Goal: Information Seeking & Learning: Learn about a topic

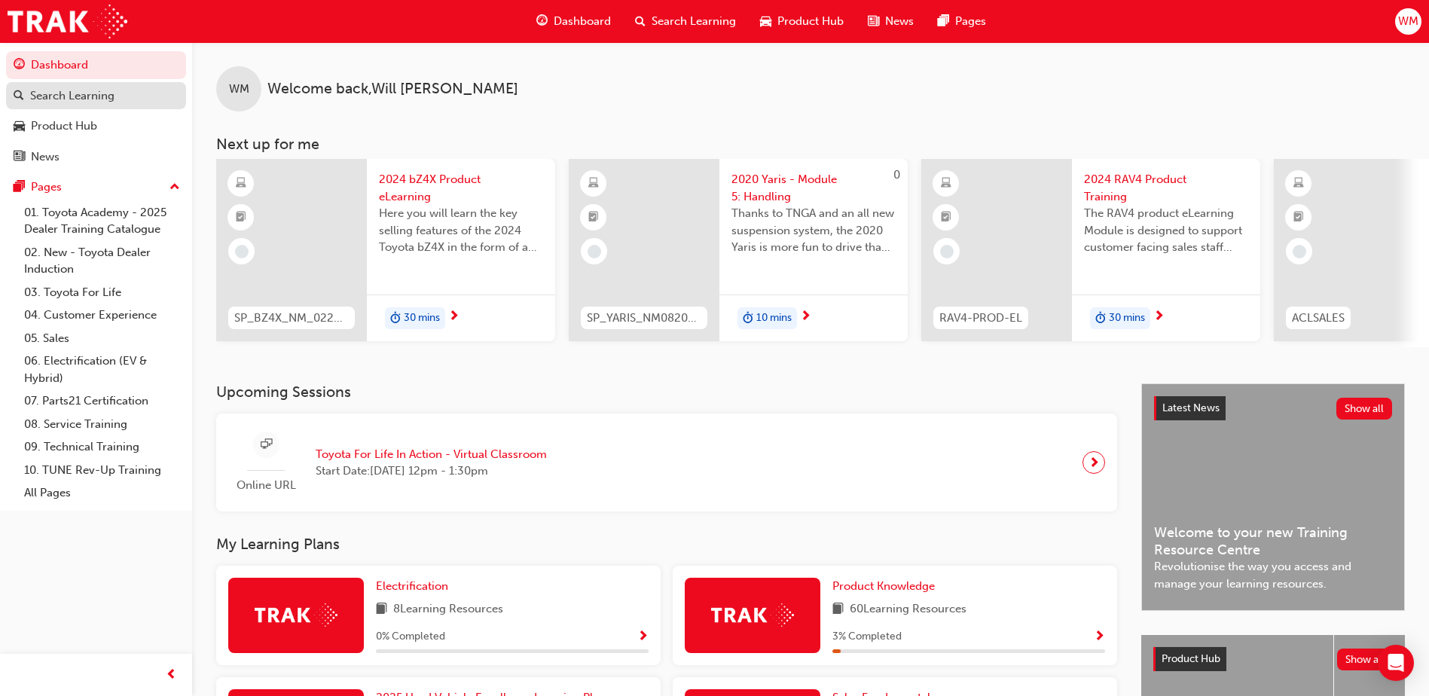
click at [67, 98] on div "Search Learning" at bounding box center [72, 95] width 84 height 17
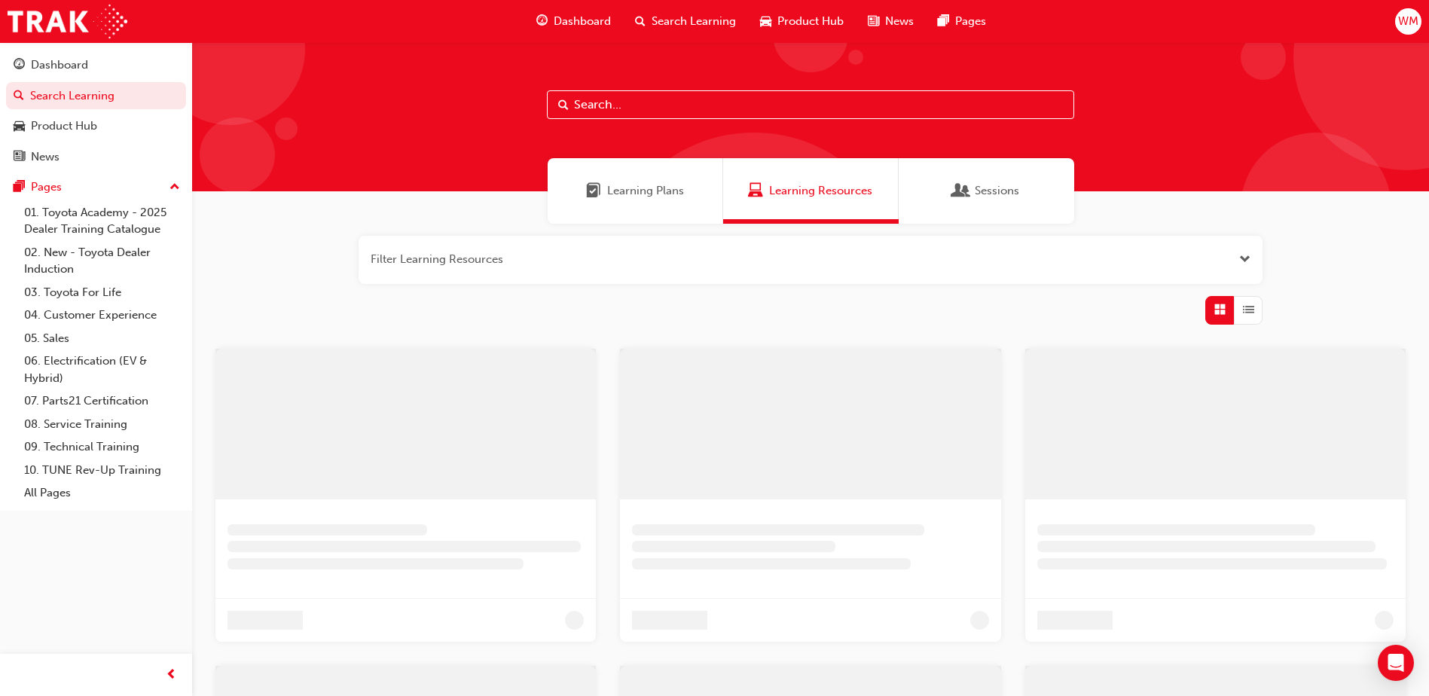
click at [672, 103] on input "text" at bounding box center [810, 104] width 527 height 29
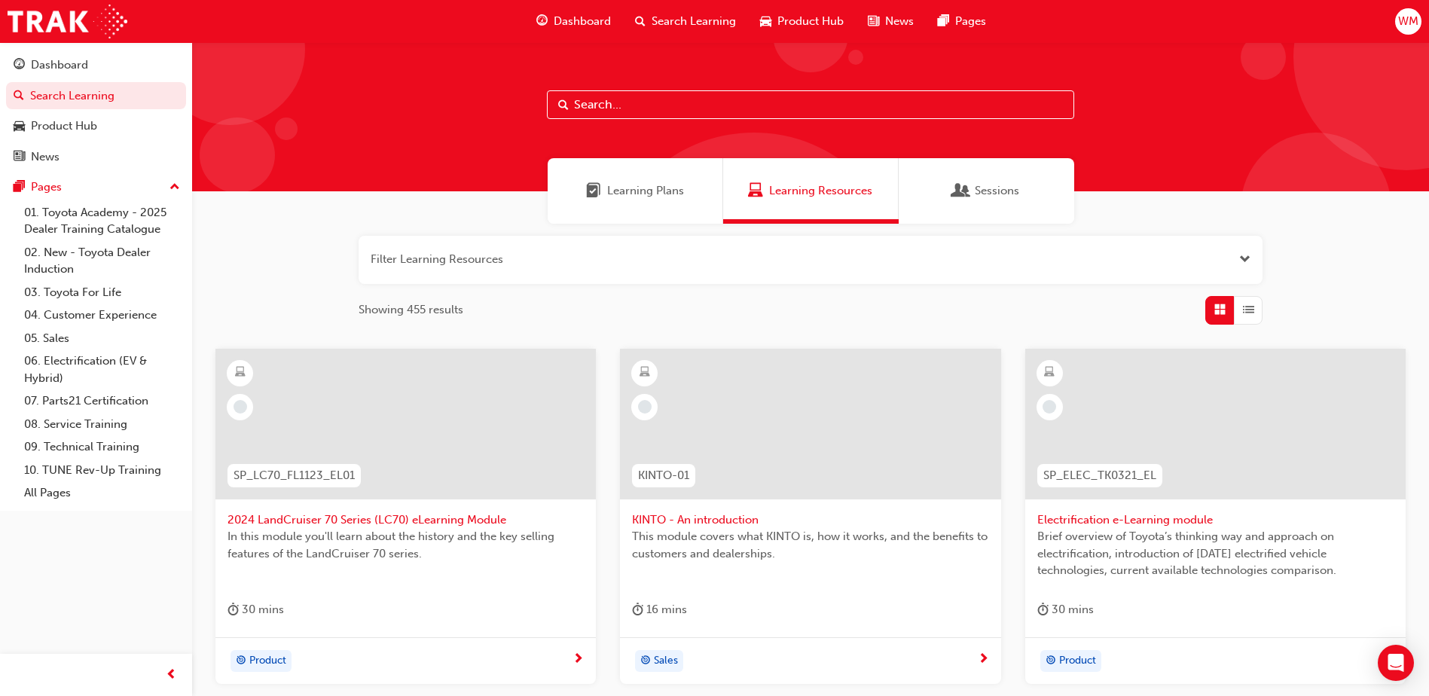
click at [630, 185] on span "Learning Plans" at bounding box center [645, 190] width 77 height 17
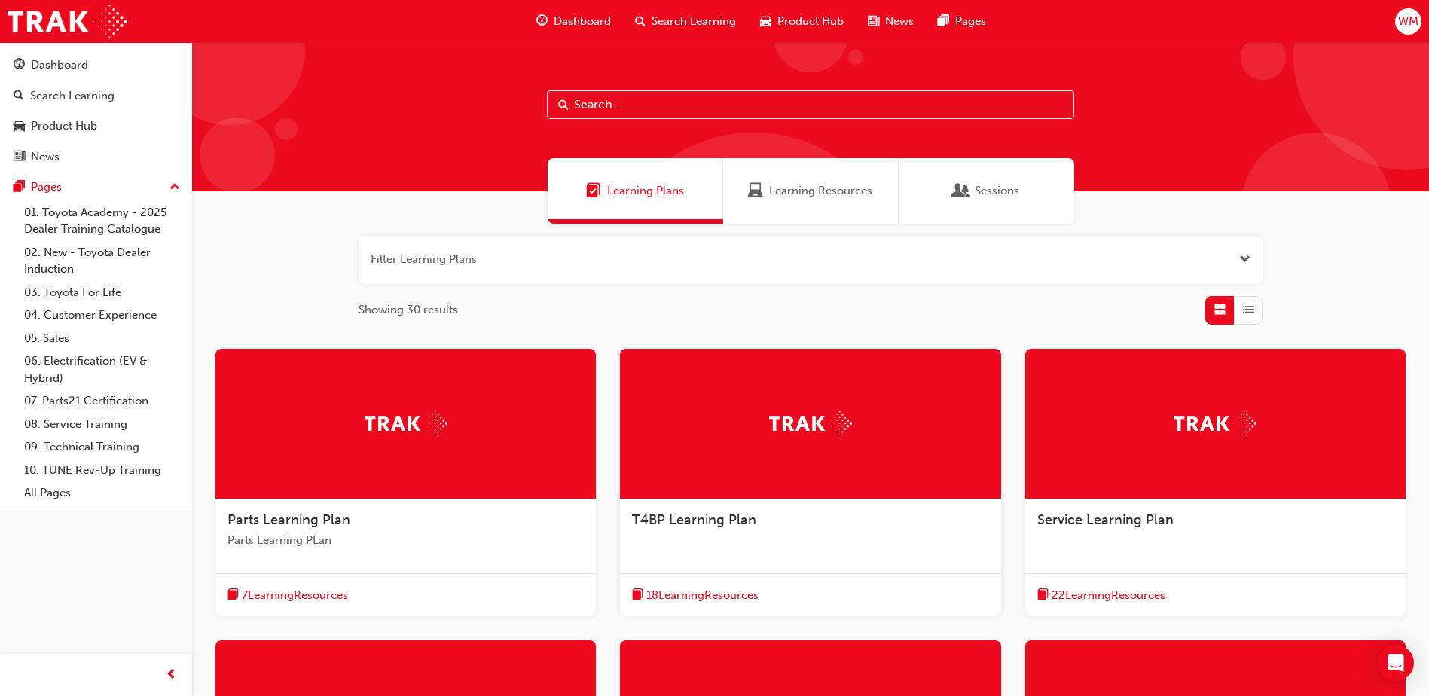
click at [610, 105] on input "text" at bounding box center [810, 104] width 527 height 29
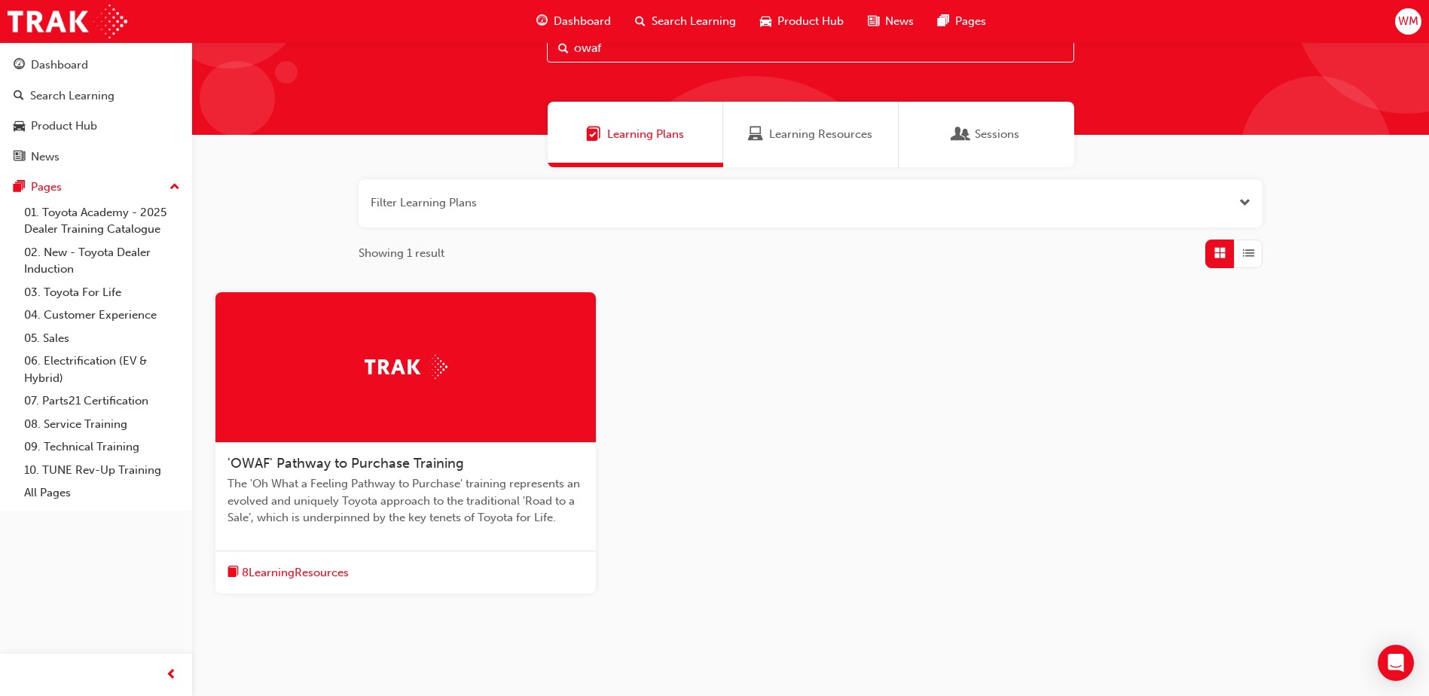
scroll to position [100, 0]
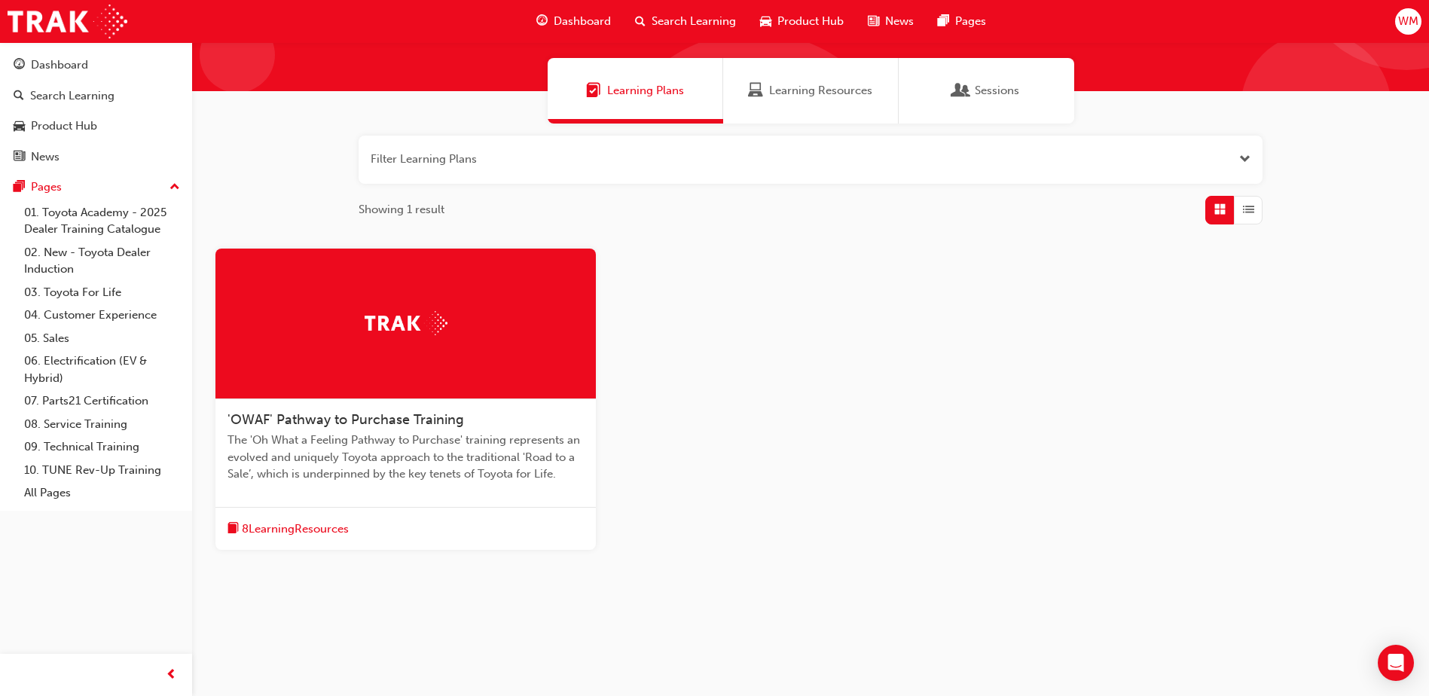
type input "owaf"
click at [349, 358] on div at bounding box center [405, 324] width 380 height 151
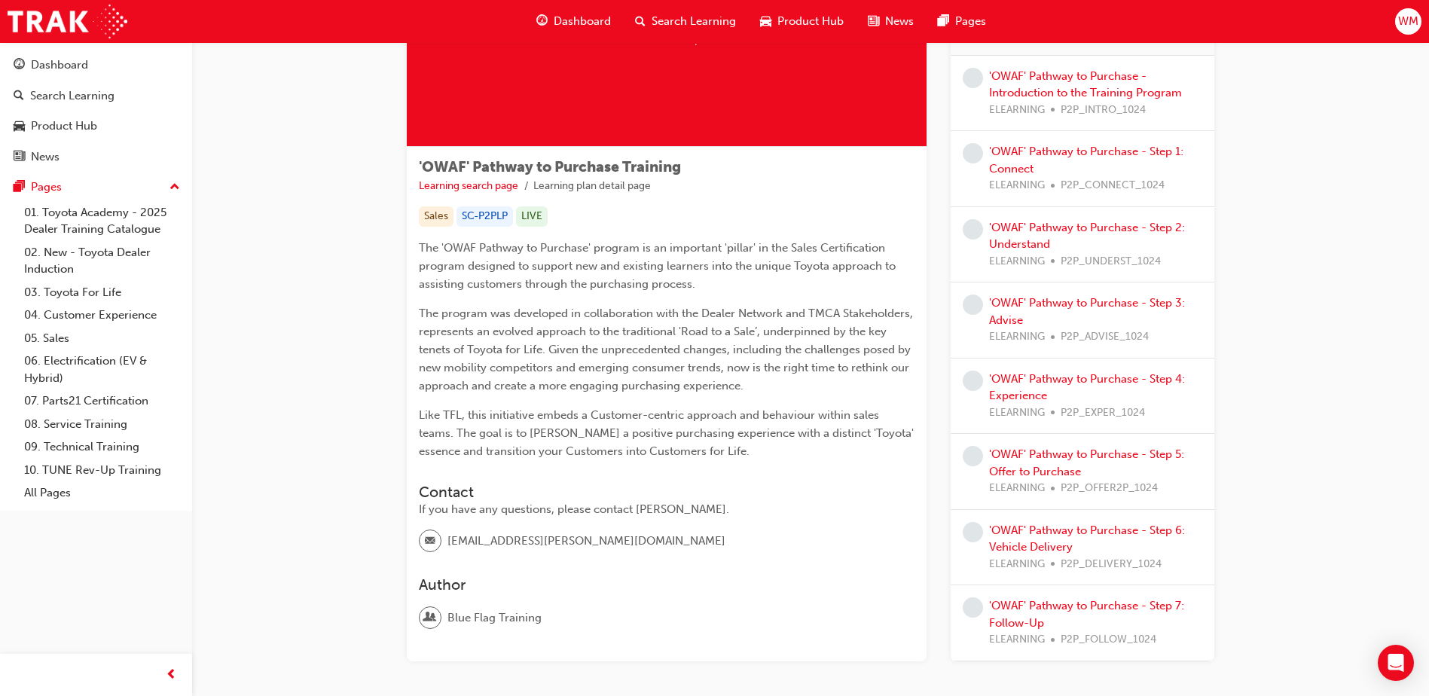
scroll to position [82, 0]
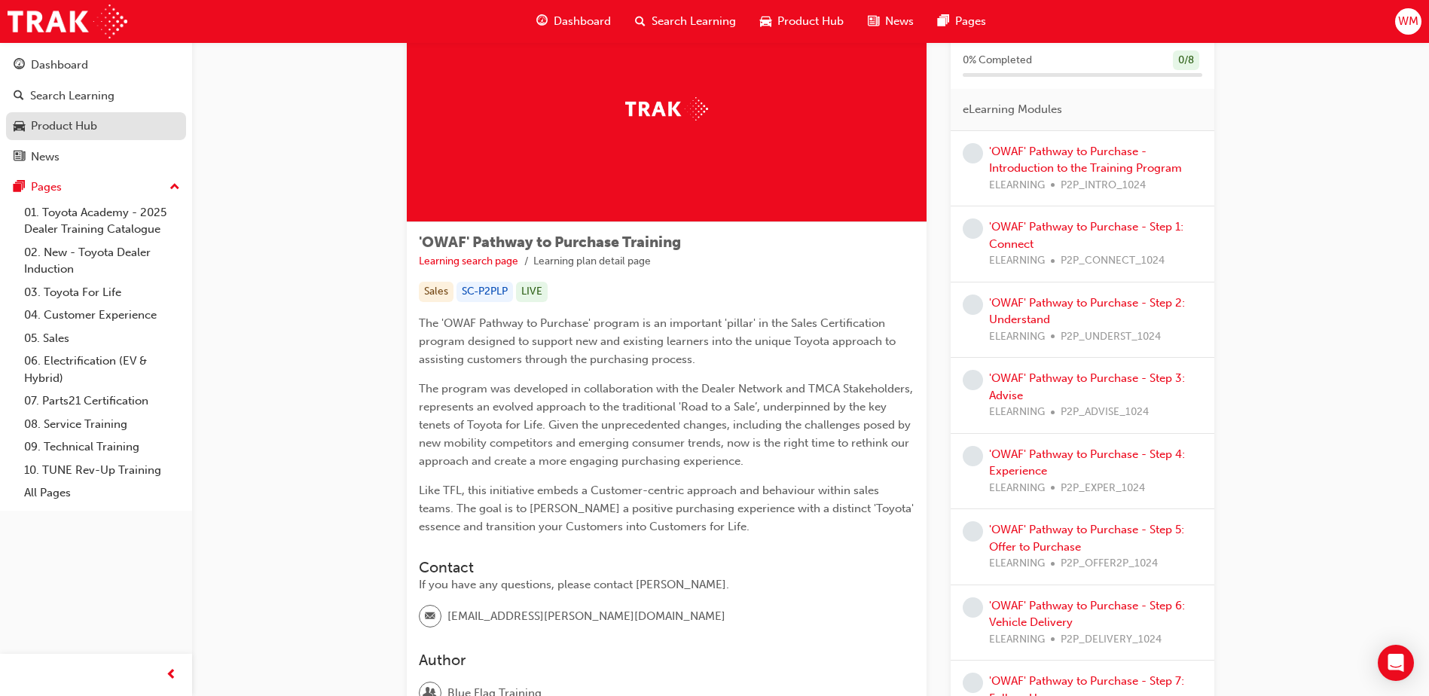
click at [95, 123] on div "Product Hub" at bounding box center [64, 125] width 66 height 17
